Goal: Book appointment/travel/reservation

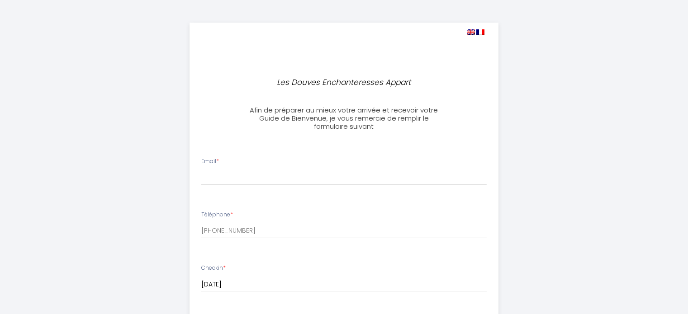
select select
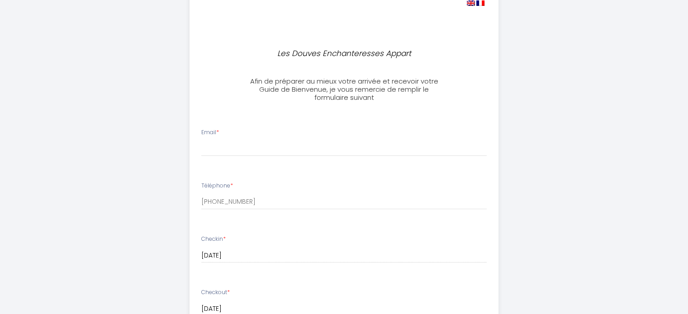
scroll to position [45, 0]
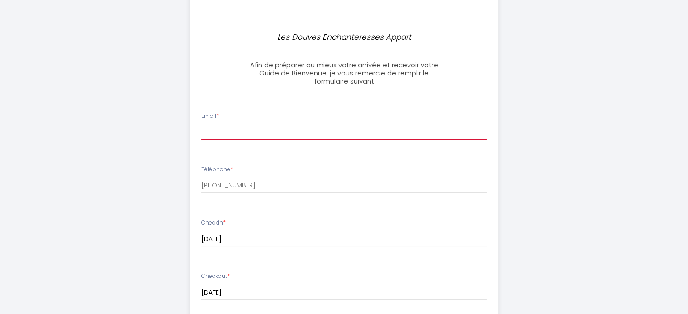
click at [239, 131] on input "Email *" at bounding box center [343, 132] width 285 height 16
type input "[EMAIL_ADDRESS][DOMAIN_NAME]"
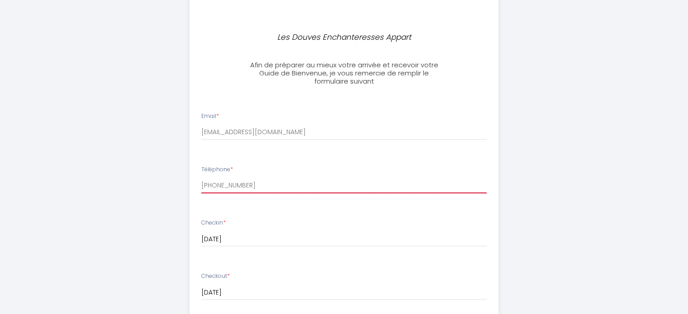
click at [279, 181] on input "[PHONE_NUMBER]" at bounding box center [343, 185] width 285 height 16
type input "[PHONE_NUMBER]"
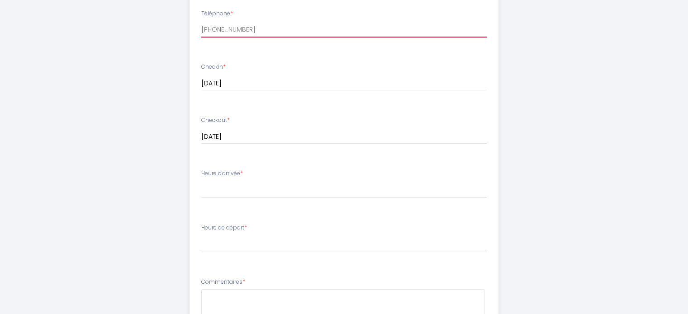
scroll to position [226, 0]
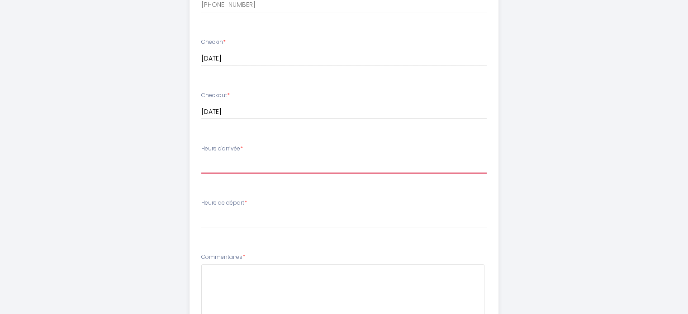
click at [276, 166] on select "18:30 19:00 19:30 20:00 20:30 21:00 21:30 22:00 22:30 23:00 23:30" at bounding box center [343, 165] width 285 height 17
select select "19:00"
click at [201, 157] on select "18:30 19:00 19:30 20:00 20:30 21:00 21:30 22:00 22:30 23:00 23:30" at bounding box center [343, 165] width 285 height 17
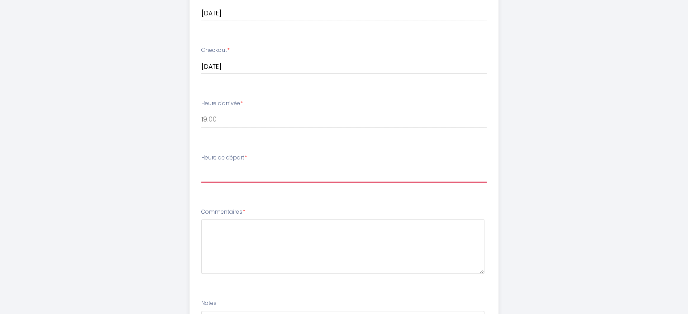
click at [272, 178] on select "00:00 00:30 01:00 01:30 02:00 02:30 03:00 03:30 04:00 04:30 05:00 05:30 06:00 0…" at bounding box center [343, 174] width 285 height 17
select select "13:00"
click at [201, 166] on select "00:00 00:30 01:00 01:30 02:00 02:30 03:00 03:30 04:00 04:30 05:00 05:30 06:00 0…" at bounding box center [343, 174] width 285 height 17
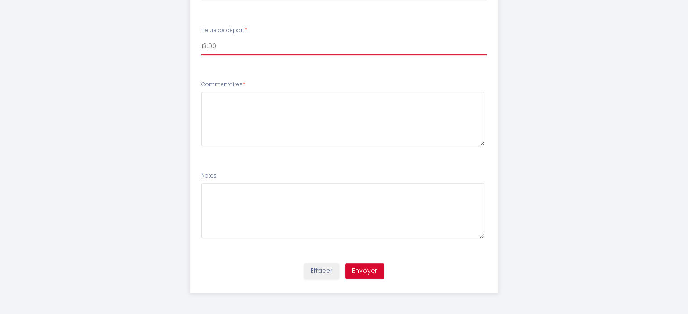
scroll to position [399, 0]
click at [365, 271] on button "Envoyer" at bounding box center [364, 270] width 39 height 15
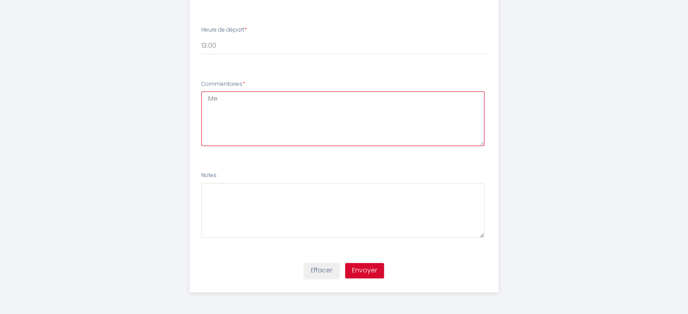
type textarea "M"
type textarea "Pas de demande particulière"
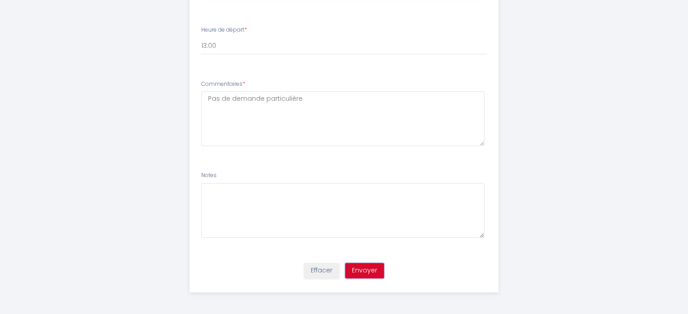
click at [367, 271] on button "Envoyer" at bounding box center [364, 270] width 39 height 15
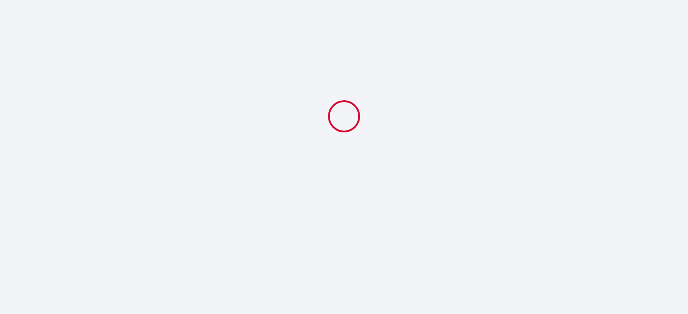
scroll to position [0, 0]
select select "19:00"
select select "13:00"
